Goal: Task Accomplishment & Management: Manage account settings

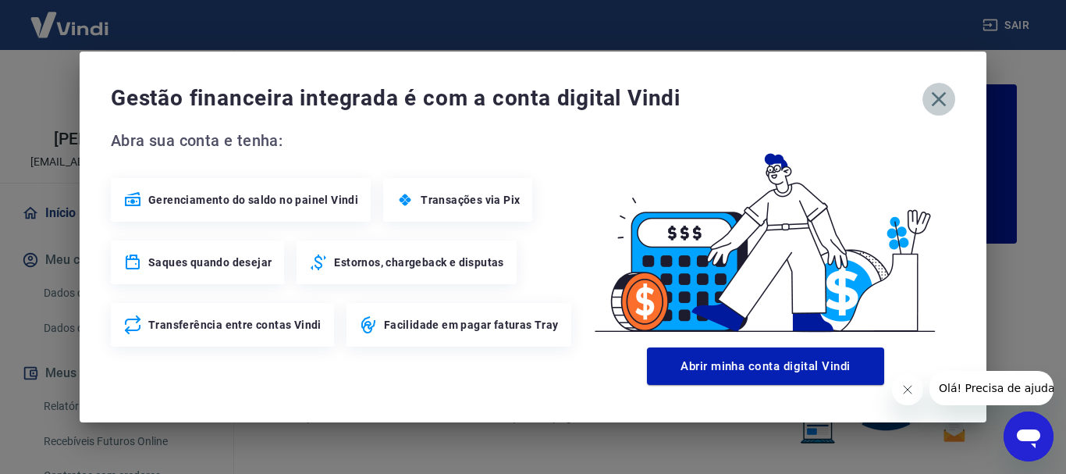
click at [928, 91] on icon "button" at bounding box center [939, 99] width 25 height 25
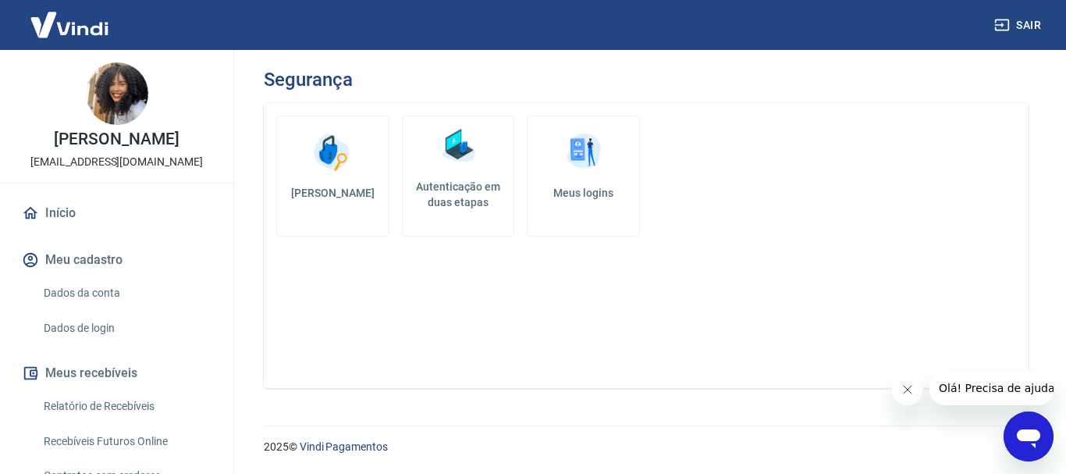
scroll to position [156, 0]
